Goal: Find specific page/section: Find specific page/section

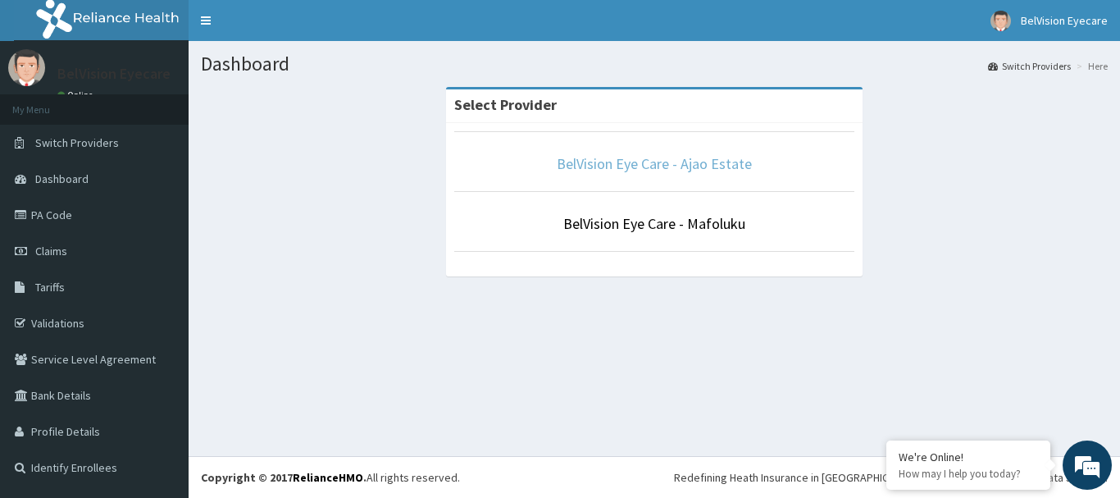
click at [670, 167] on link "BelVision Eye Care - Ajao Estate" at bounding box center [654, 163] width 195 height 19
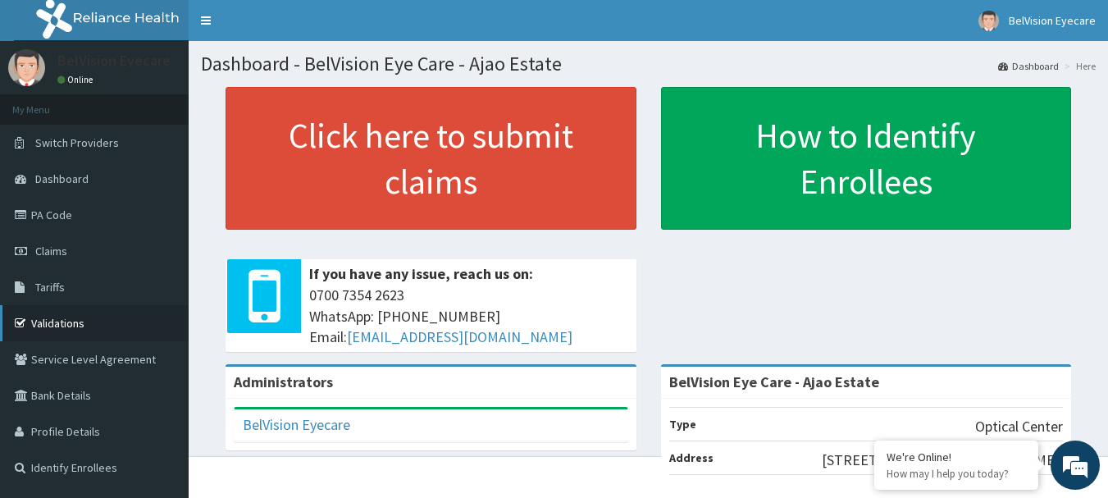
click at [68, 326] on link "Validations" at bounding box center [94, 323] width 189 height 36
